Goal: Navigation & Orientation: Find specific page/section

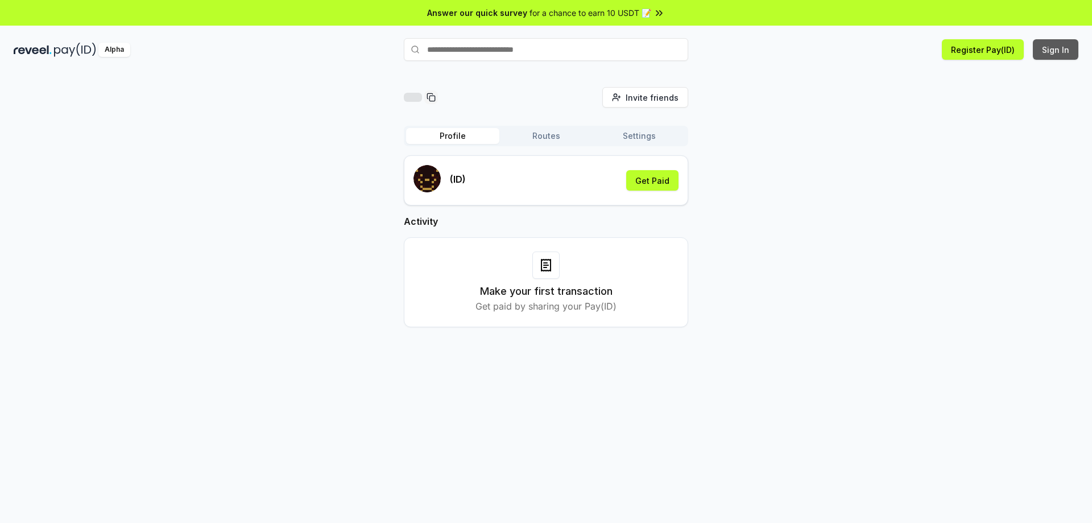
click at [1069, 49] on button "Sign In" at bounding box center [1056, 49] width 46 height 20
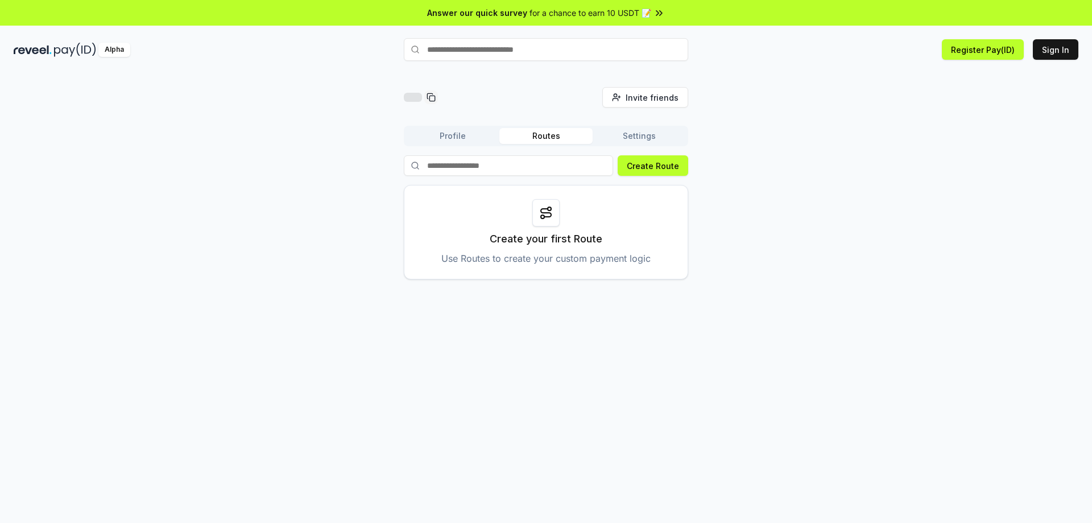
click at [631, 141] on button "Settings" at bounding box center [639, 136] width 93 height 16
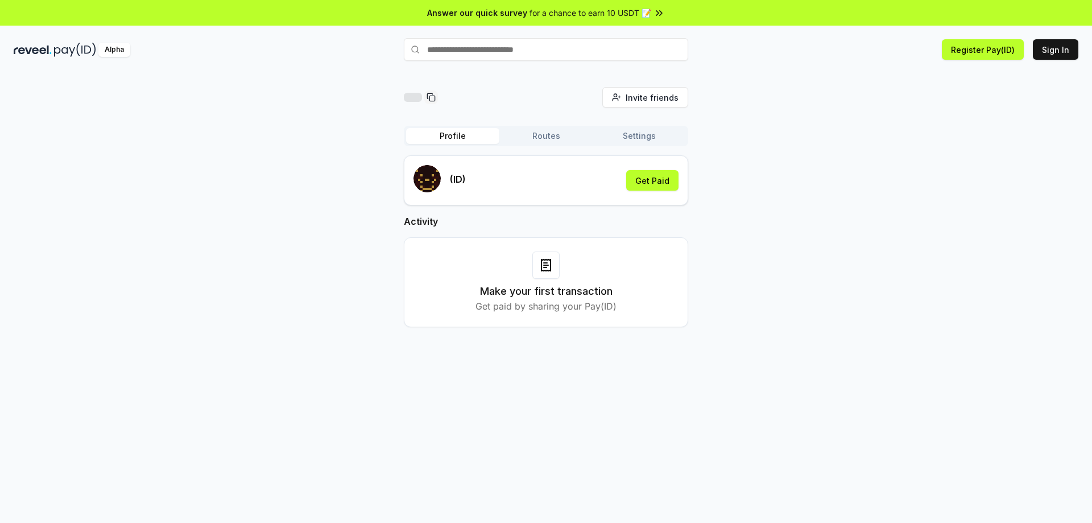
click at [474, 134] on button "Profile" at bounding box center [452, 136] width 93 height 16
